Goal: Check status: Check status

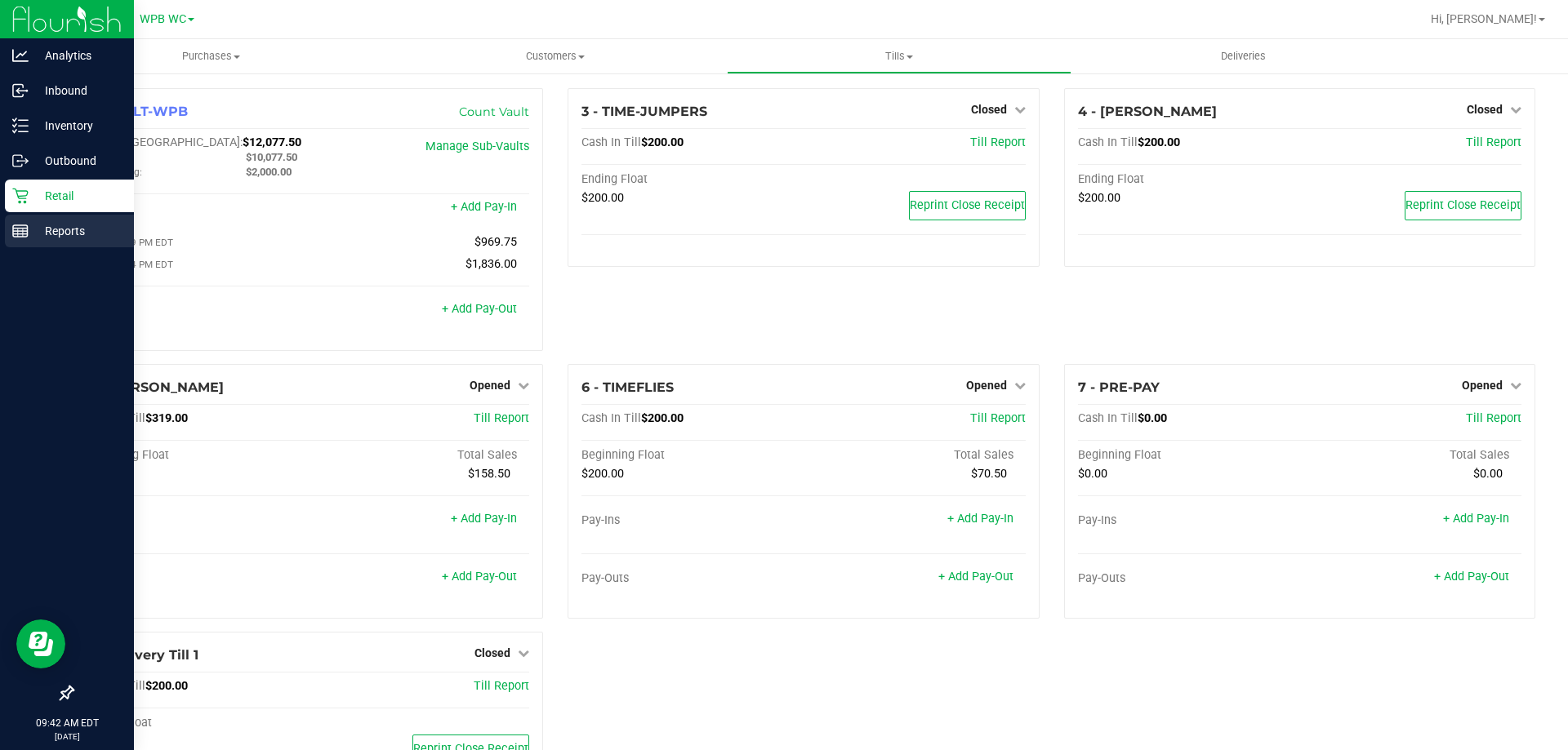
click at [62, 218] on div "Reports" at bounding box center [69, 231] width 129 height 32
click at [62, 200] on p "Retail" at bounding box center [77, 196] width 98 height 20
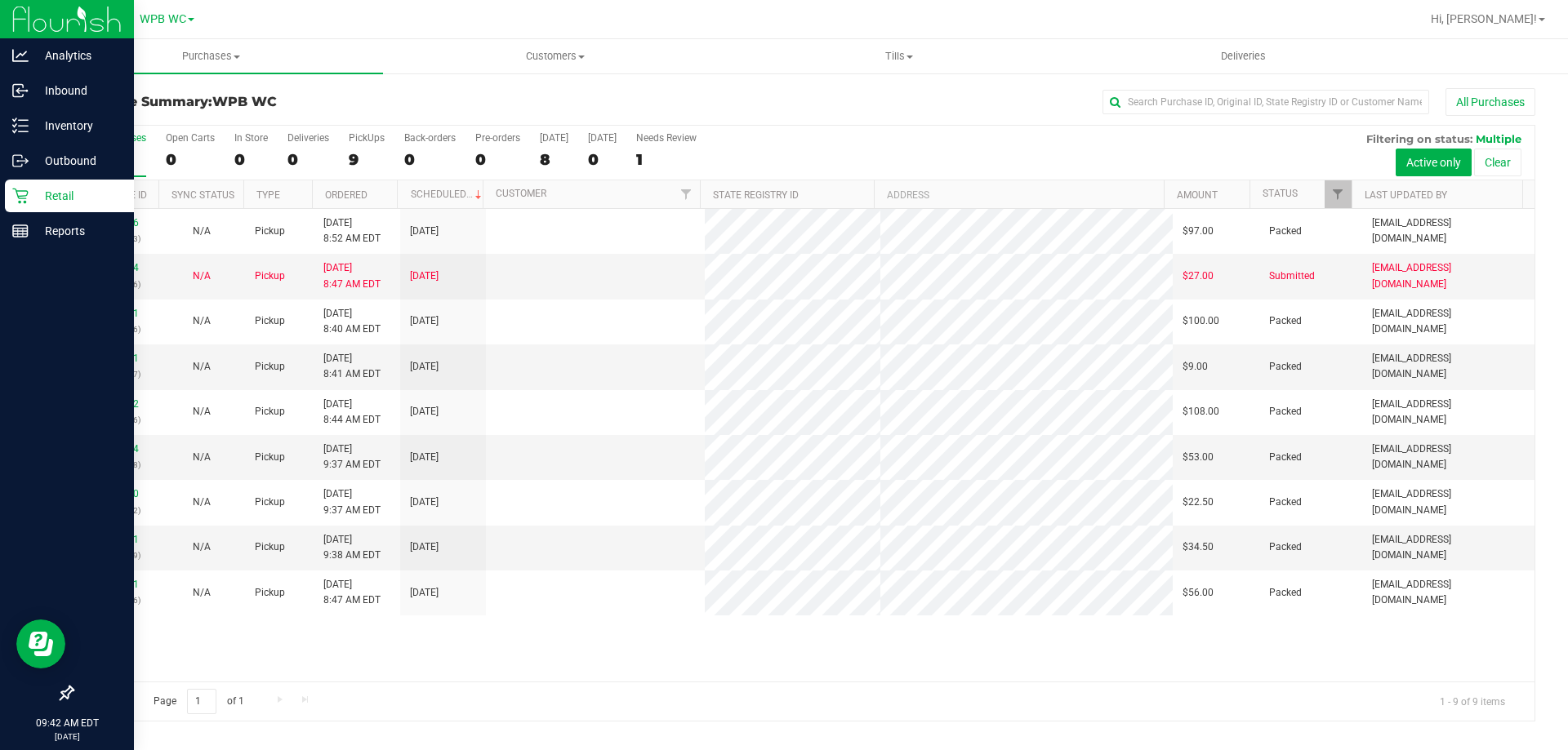
click at [579, 645] on div "11847306 (317232233) N/A Pickup [DATE] 8:52 AM EDT 8/26/2025 $97.00 Packed [EMA…" at bounding box center [803, 445] width 1462 height 472
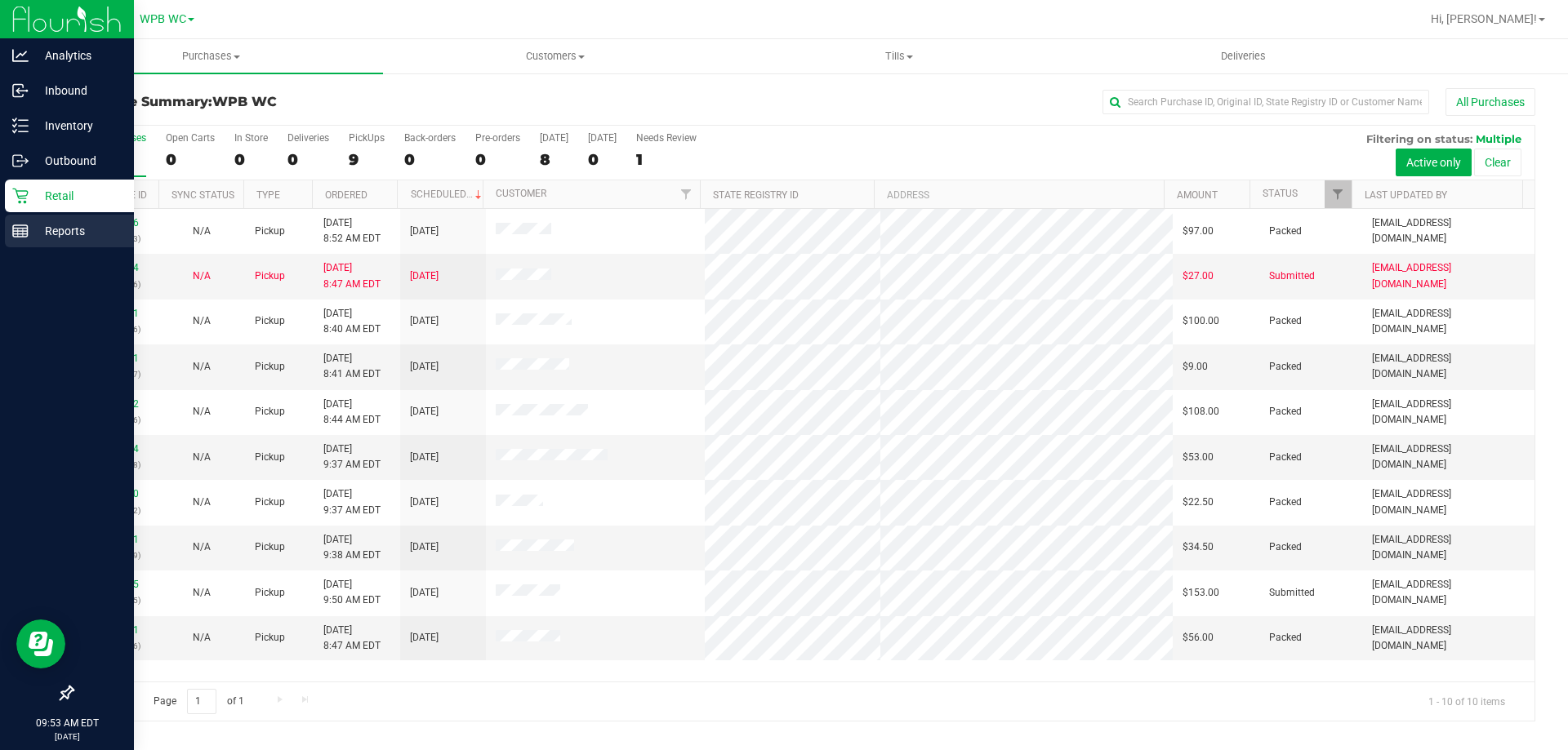
click at [44, 231] on p "Reports" at bounding box center [77, 231] width 98 height 20
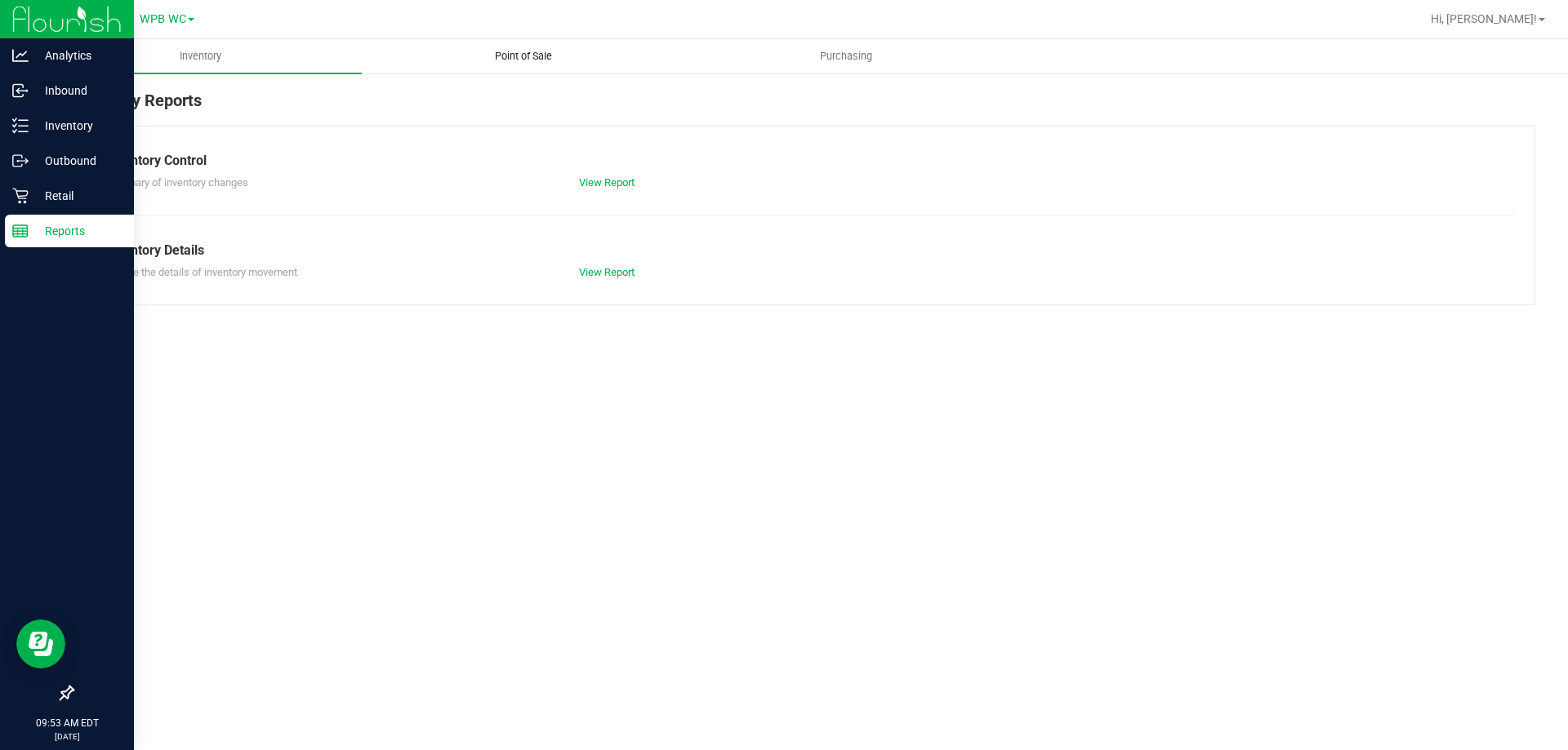
click at [533, 45] on uib-tab-heading "Point of Sale" at bounding box center [523, 56] width 321 height 32
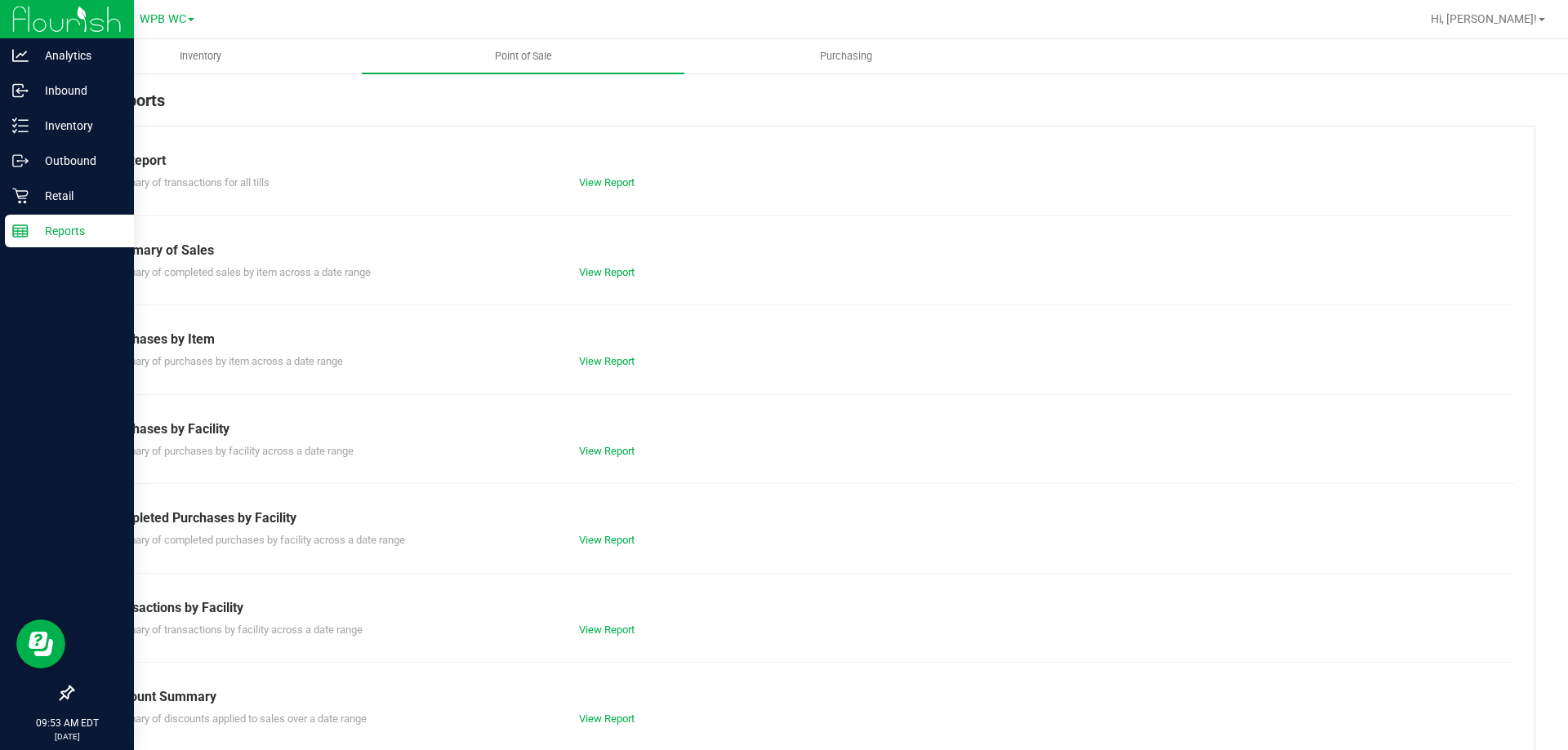
click at [592, 530] on div "Summary of completed purchases by facility across a date range View Report" at bounding box center [803, 538] width 1422 height 20
click at [594, 541] on link "View Report" at bounding box center [607, 540] width 55 height 12
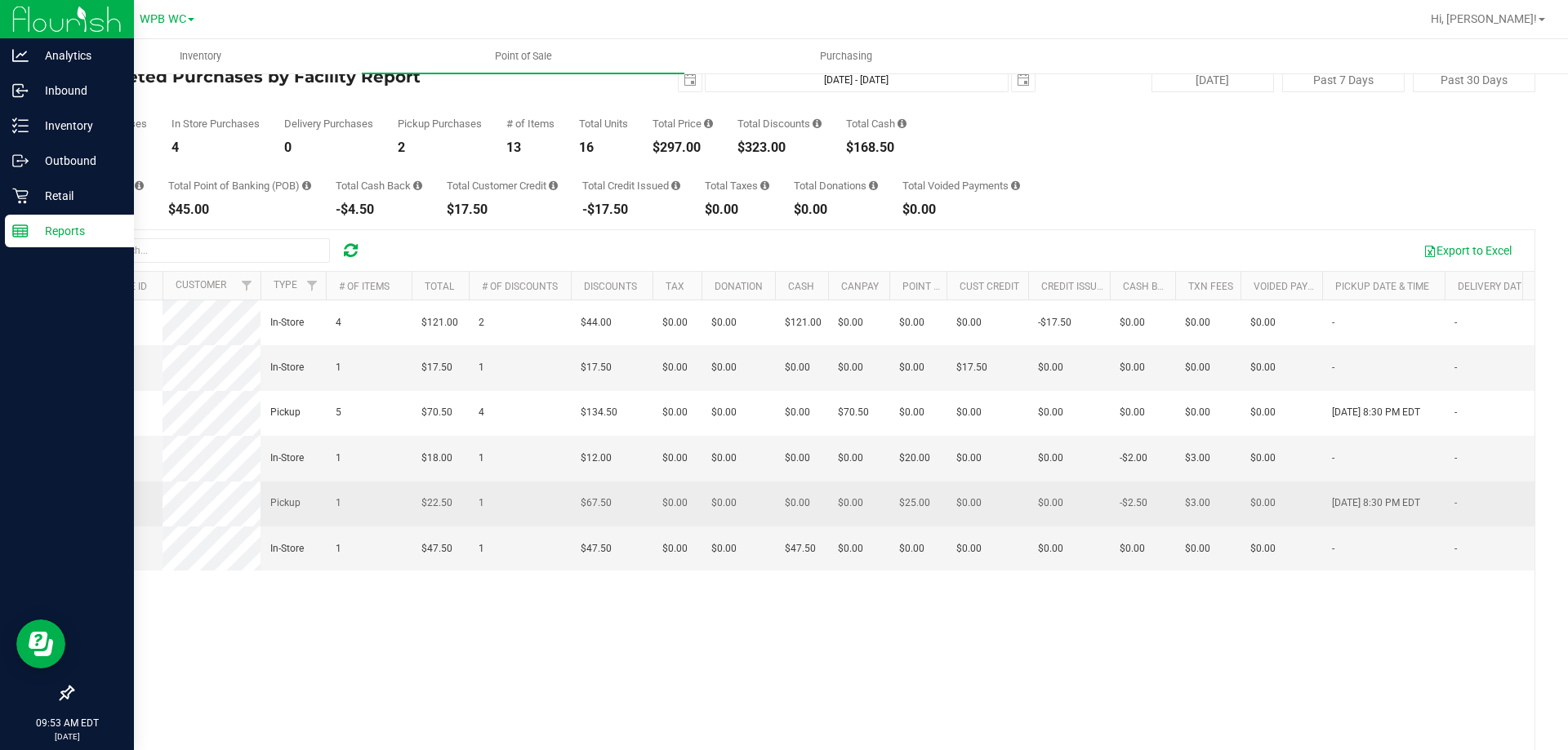
scroll to position [82, 0]
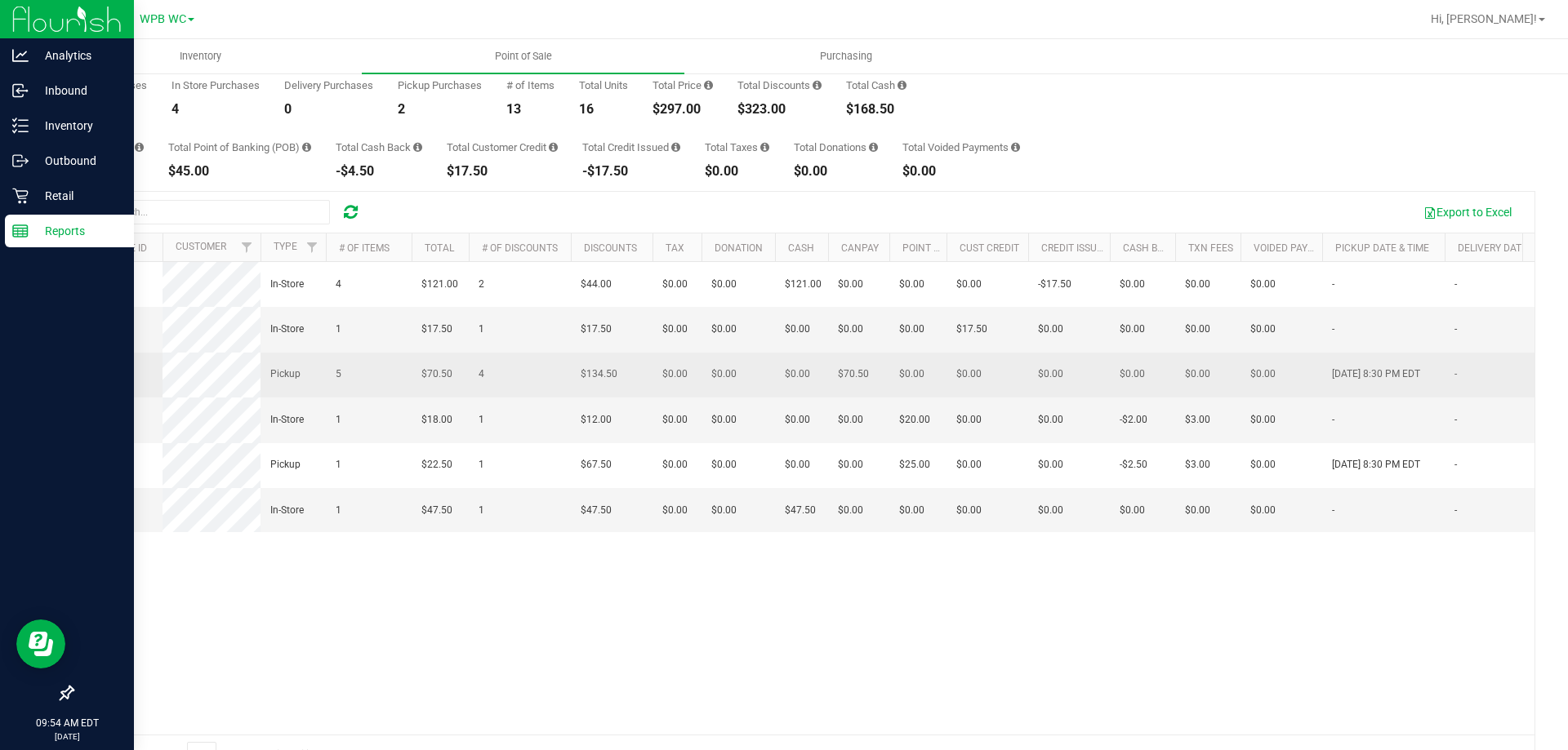
click at [112, 379] on span "11847071" at bounding box center [106, 374] width 46 height 11
